Goal: Browse casually

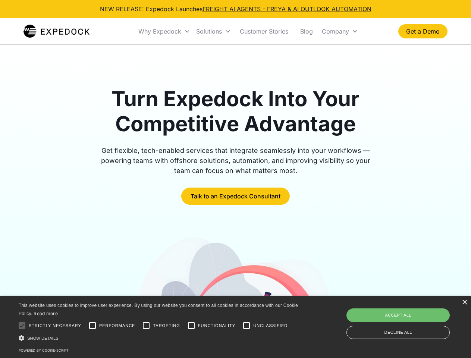
click at [164, 31] on div "Why Expedock" at bounding box center [159, 31] width 43 height 7
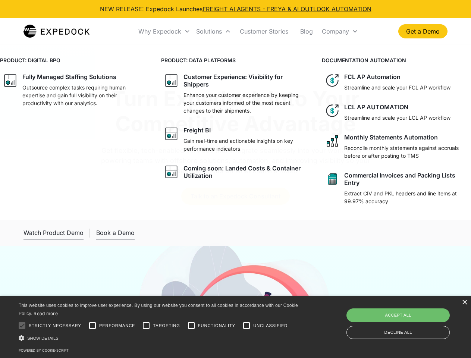
click at [213, 31] on div "Solutions" at bounding box center [209, 31] width 26 height 7
click at [339, 31] on div "Company" at bounding box center [335, 31] width 27 height 7
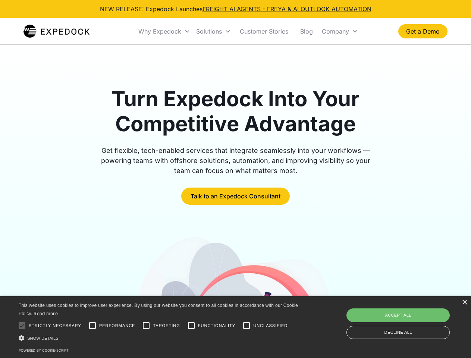
click at [22, 325] on div at bounding box center [22, 325] width 15 height 15
click at [92, 325] on input "Performance" at bounding box center [92, 325] width 15 height 15
checkbox input "true"
click at [146, 325] on input "Targeting" at bounding box center [146, 325] width 15 height 15
checkbox input "true"
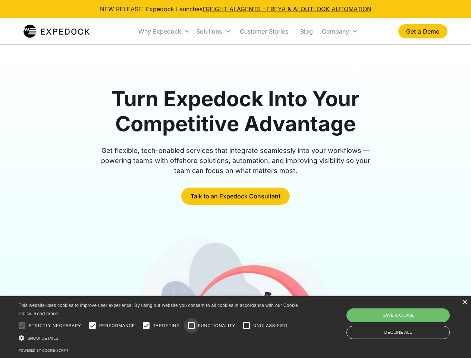
click at [191, 325] on input "Functionality" at bounding box center [191, 325] width 15 height 15
checkbox input "true"
